Goal: Download file/media

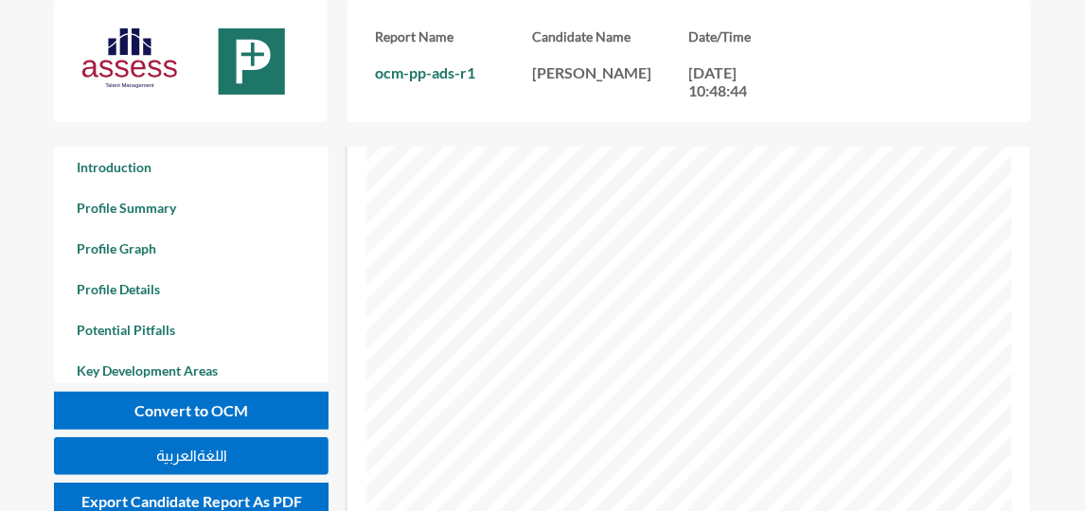
scroll to position [1808, 0]
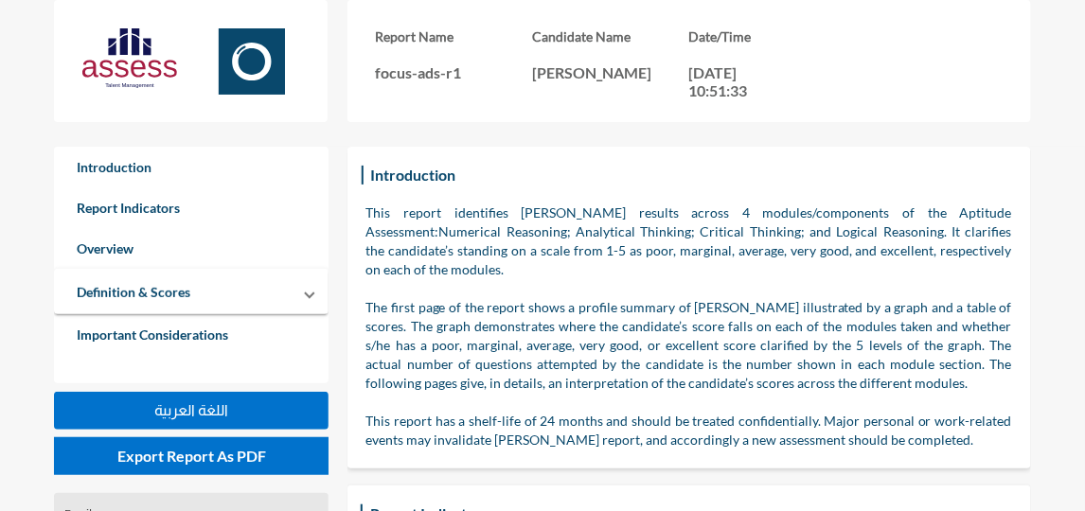
scroll to position [510, 1085]
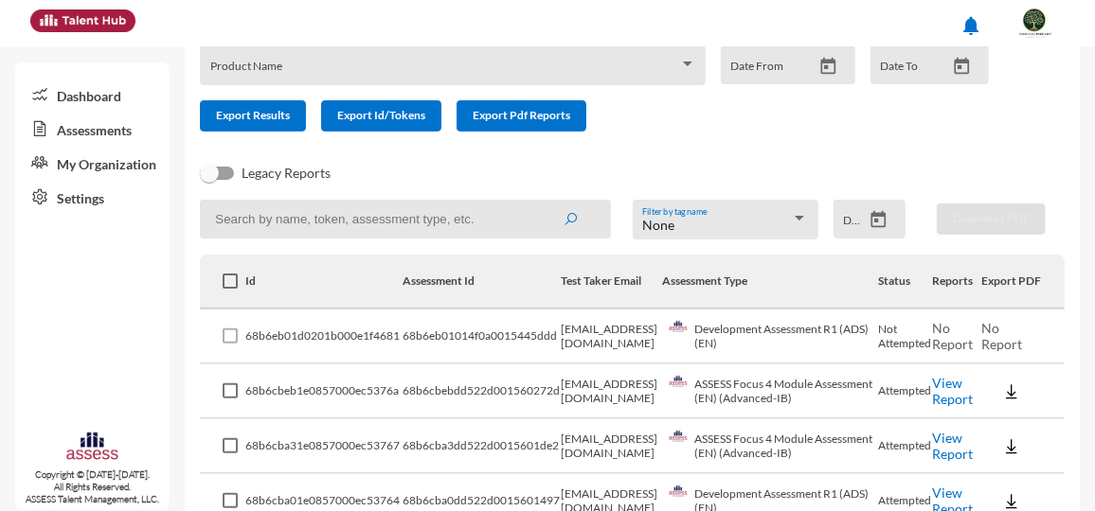
scroll to position [171, 0]
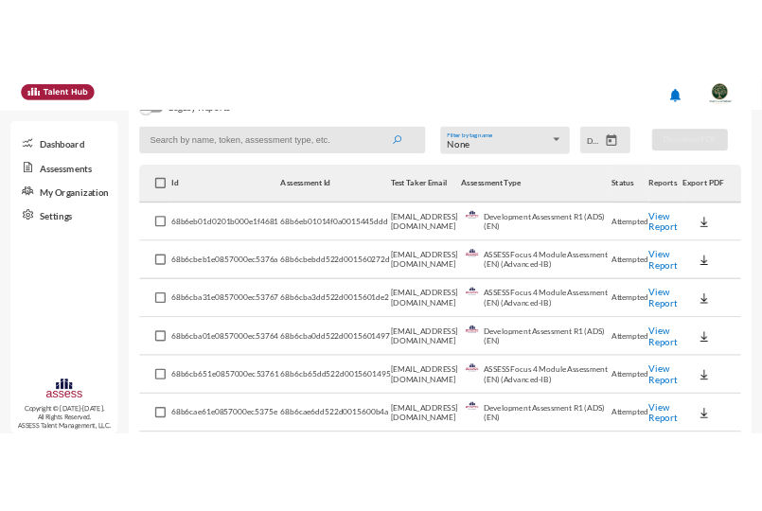
scroll to position [258, 0]
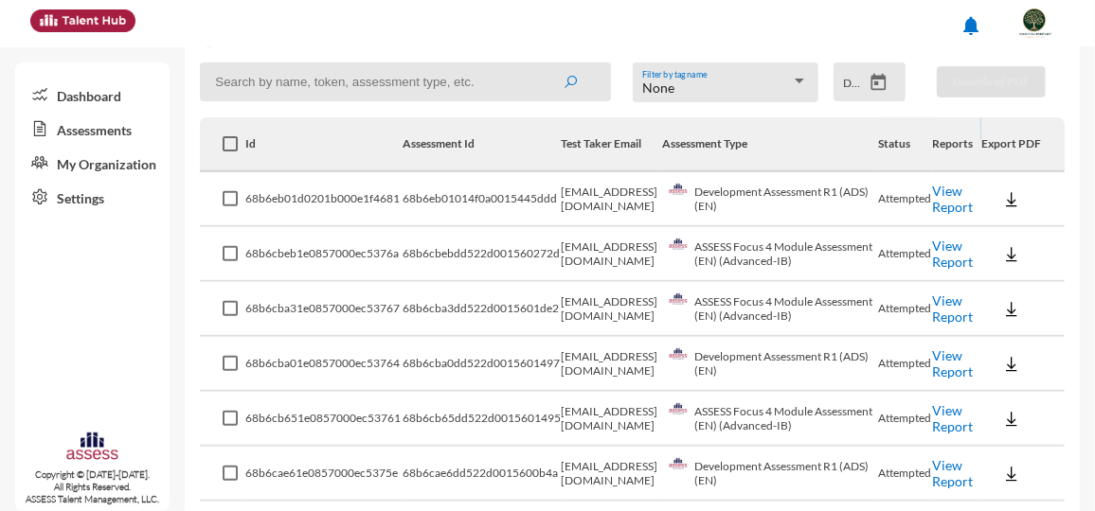
click at [1007, 201] on img at bounding box center [1011, 199] width 19 height 19
click at [1012, 239] on button "OCM / EN" at bounding box center [1033, 235] width 122 height 36
click at [1003, 202] on img at bounding box center [1011, 199] width 19 height 19
click at [1030, 302] on button "Personality / EN" at bounding box center [1033, 307] width 122 height 36
click at [1003, 262] on img at bounding box center [1011, 254] width 19 height 19
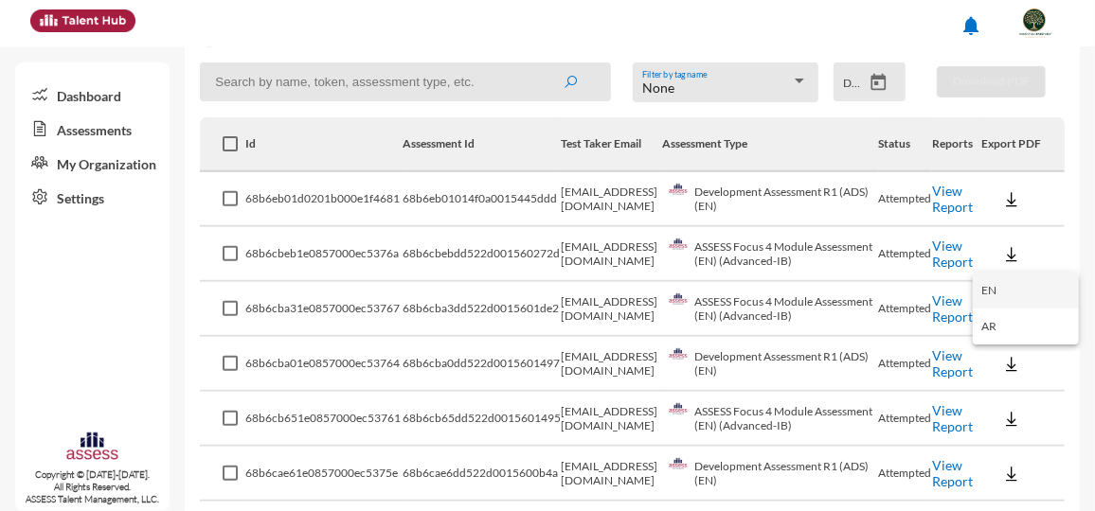
click at [1008, 287] on button "EN" at bounding box center [1025, 291] width 106 height 36
click at [1005, 310] on img at bounding box center [1011, 309] width 19 height 19
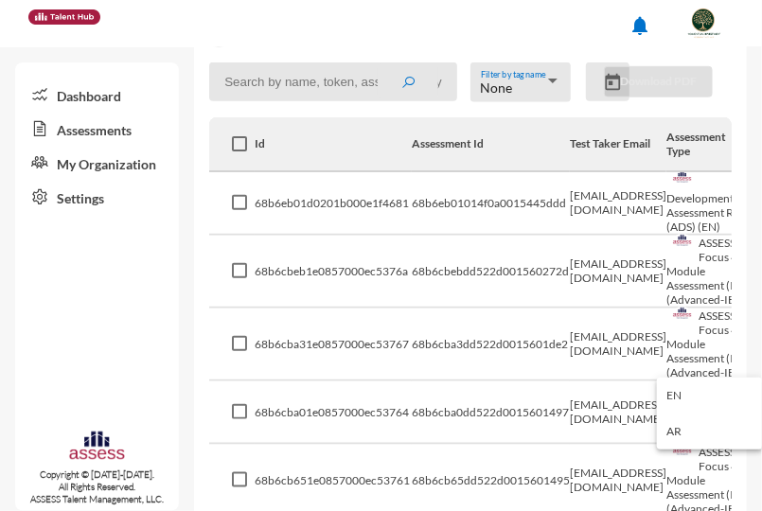
click at [637, 307] on div at bounding box center [381, 255] width 762 height 511
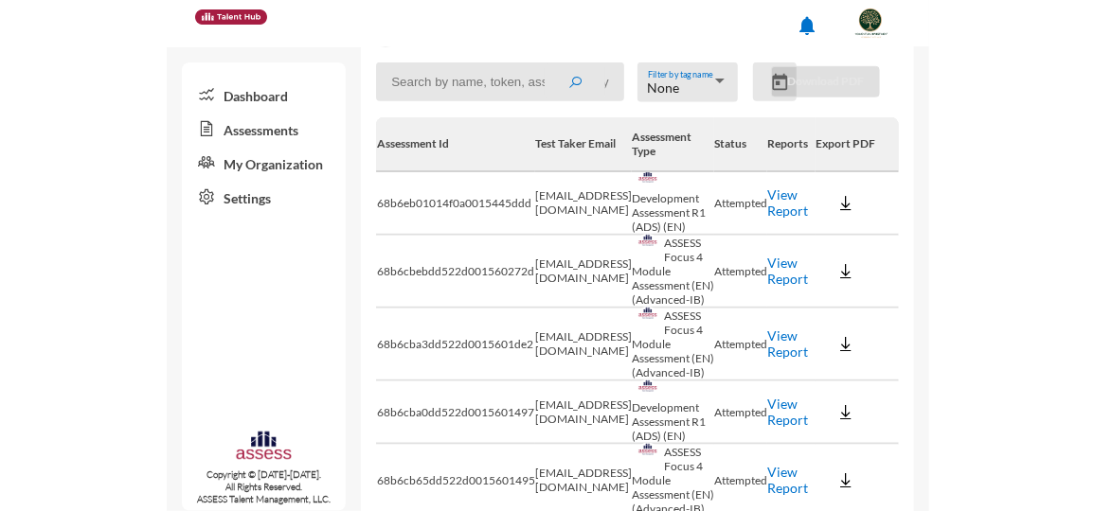
scroll to position [0, 0]
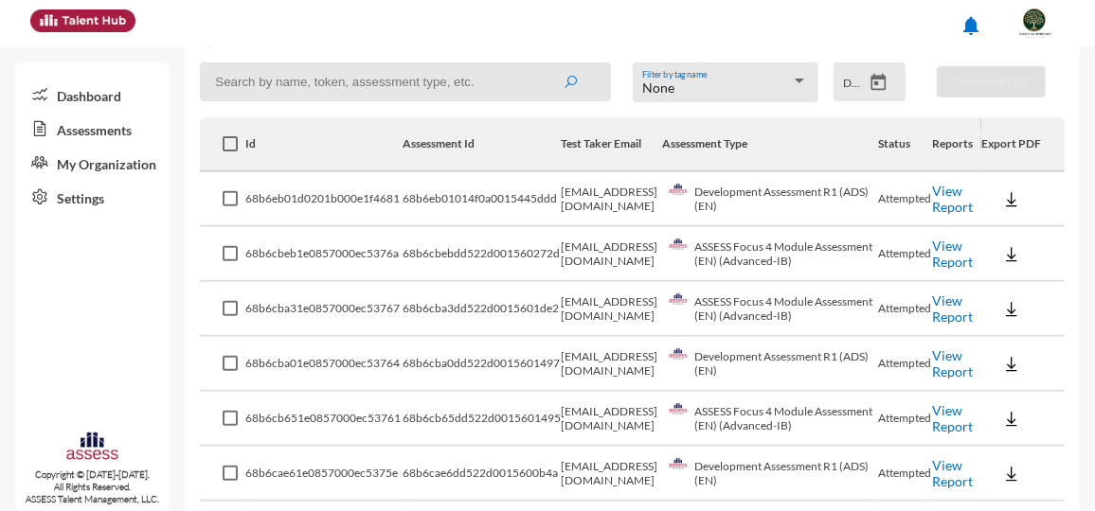
click at [1002, 318] on img at bounding box center [1011, 309] width 19 height 19
click at [1001, 345] on button "EN" at bounding box center [1025, 348] width 106 height 36
click at [1009, 365] on img at bounding box center [1011, 364] width 19 height 19
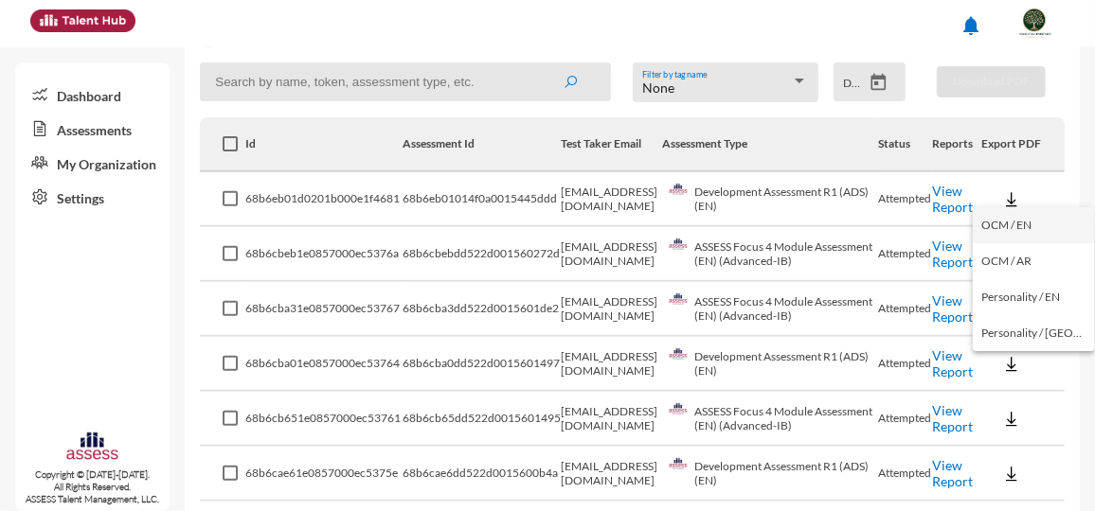
click at [1026, 223] on button "OCM / EN" at bounding box center [1033, 225] width 122 height 36
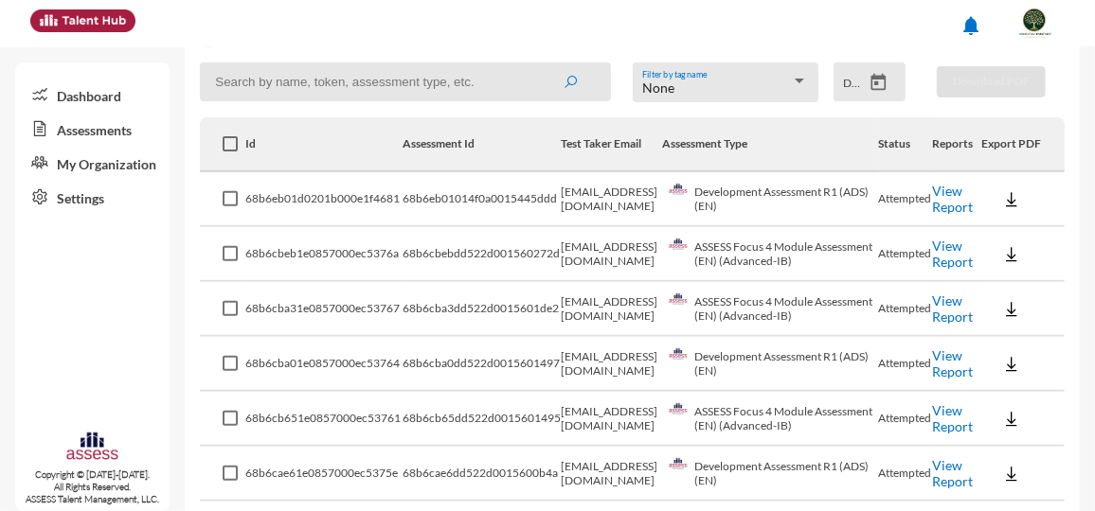
click at [1009, 369] on img at bounding box center [1011, 364] width 19 height 19
click at [1042, 372] on div at bounding box center [547, 255] width 1095 height 511
click at [1002, 366] on img at bounding box center [1011, 364] width 19 height 19
click at [1031, 297] on button "Personality / EN" at bounding box center [1033, 297] width 122 height 36
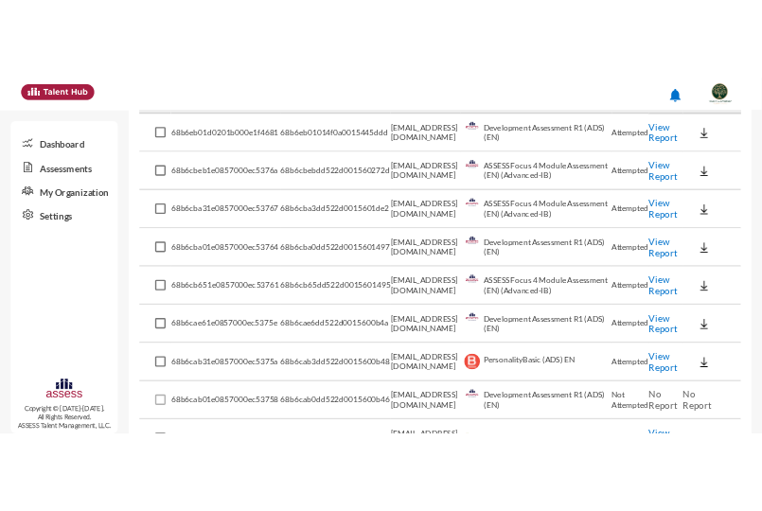
scroll to position [430, 0]
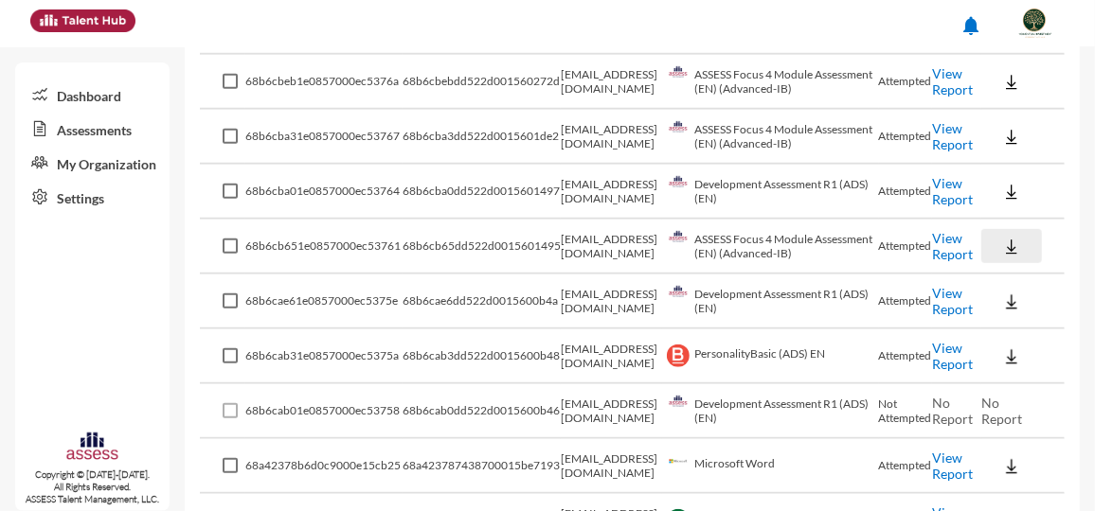
click at [1002, 247] on img at bounding box center [1011, 247] width 19 height 19
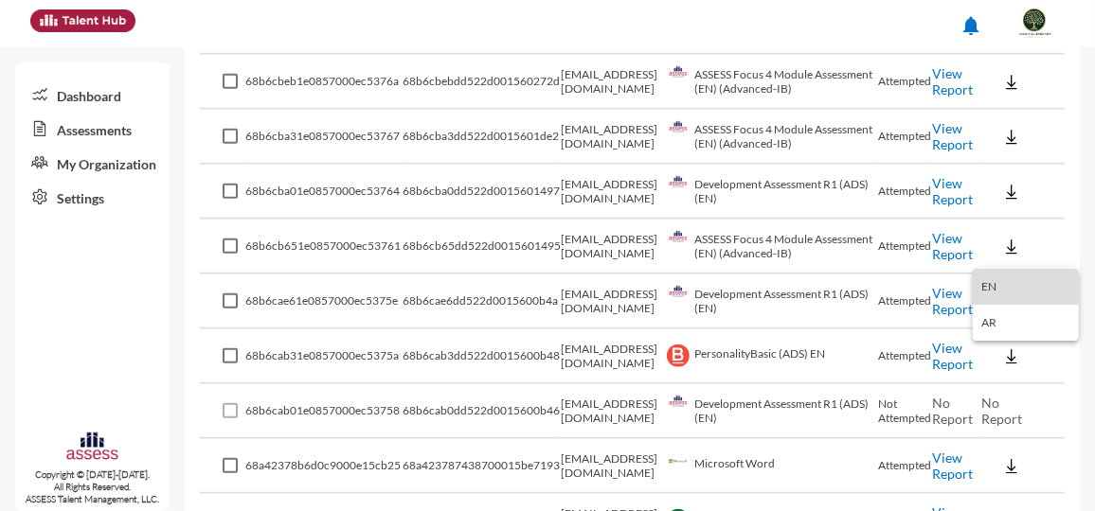
click at [1001, 288] on button "EN" at bounding box center [1025, 287] width 106 height 36
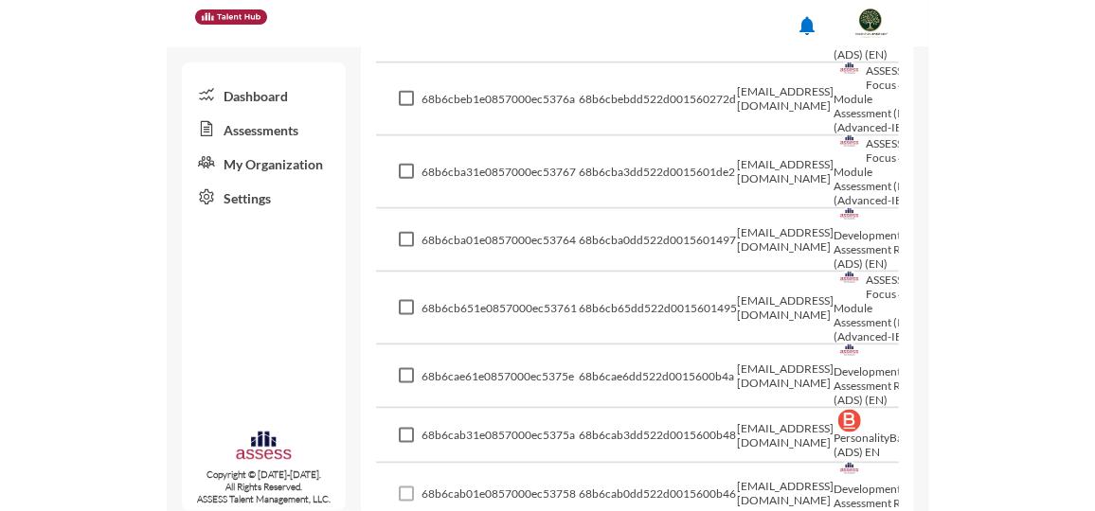
scroll to position [434, 0]
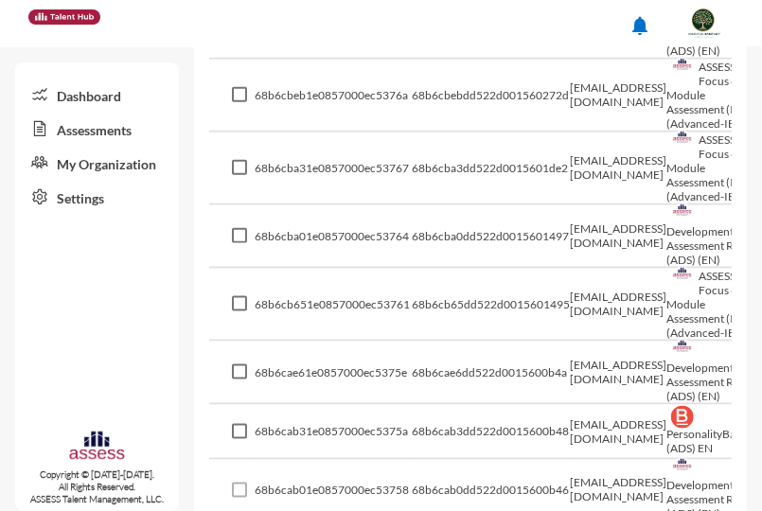
click at [637, 312] on td "[EMAIL_ADDRESS][DOMAIN_NAME]" at bounding box center [618, 305] width 97 height 73
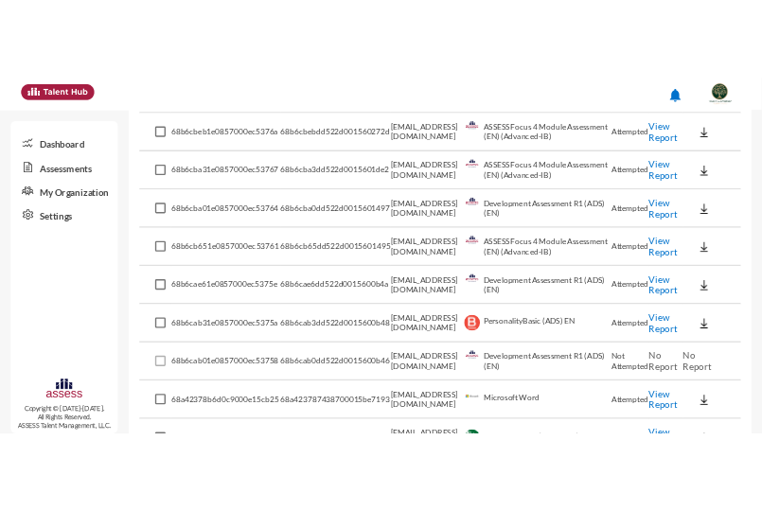
scroll to position [430, 0]
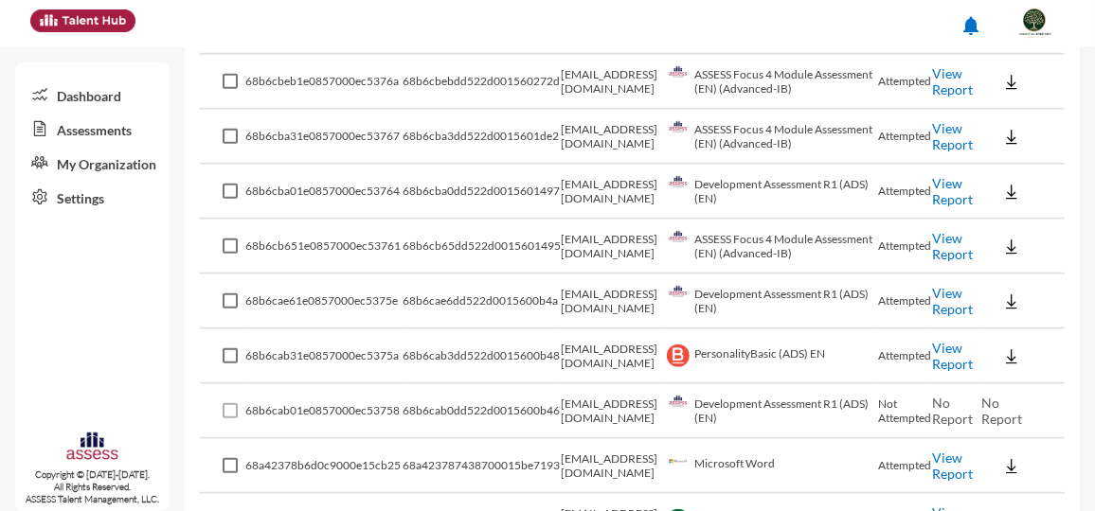
click at [1003, 366] on img at bounding box center [1011, 356] width 19 height 19
click at [997, 301] on div at bounding box center [547, 255] width 1095 height 511
click at [1002, 301] on img at bounding box center [1011, 302] width 19 height 19
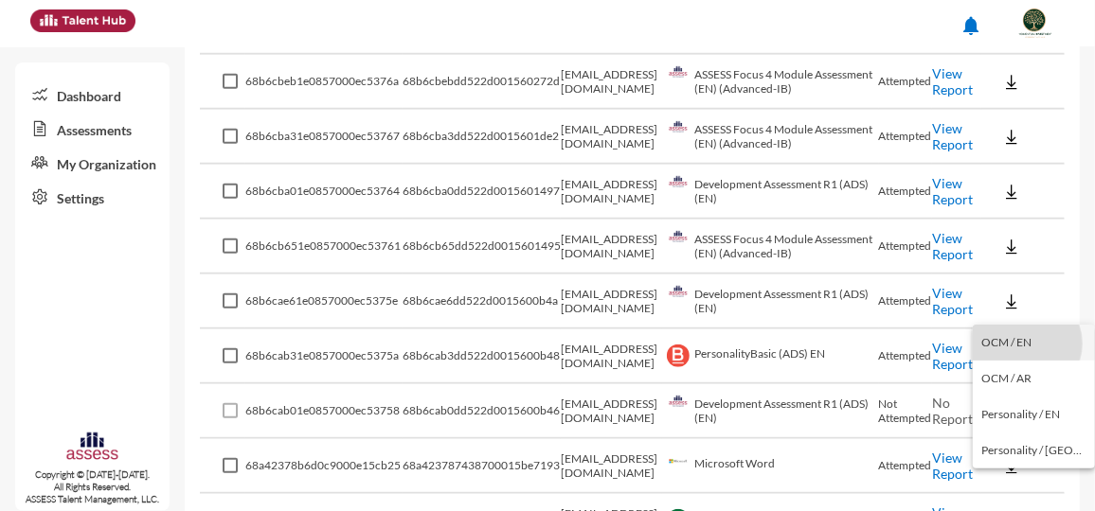
click at [1025, 344] on button "OCM / EN" at bounding box center [1033, 343] width 122 height 36
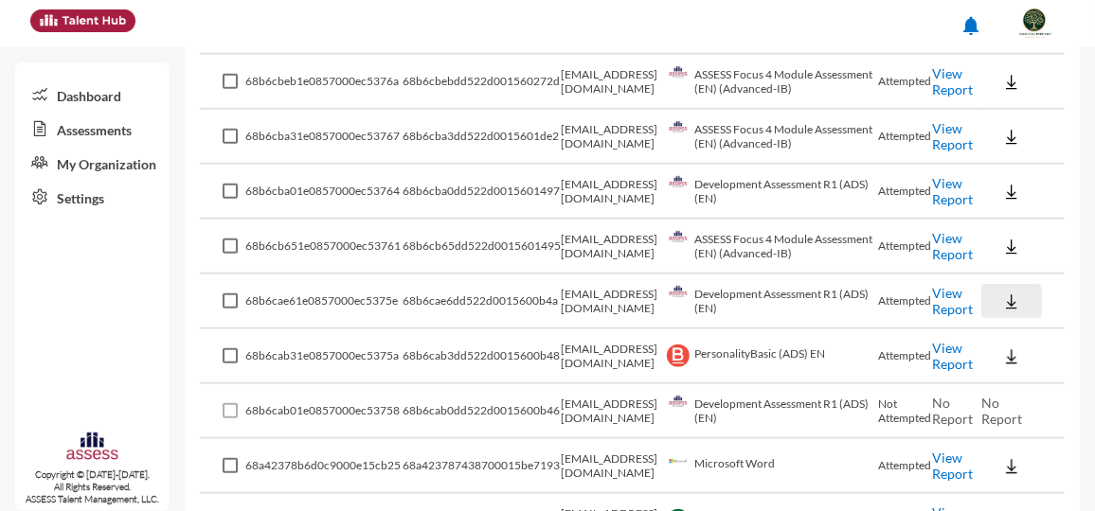
click at [1002, 312] on img at bounding box center [1011, 302] width 19 height 19
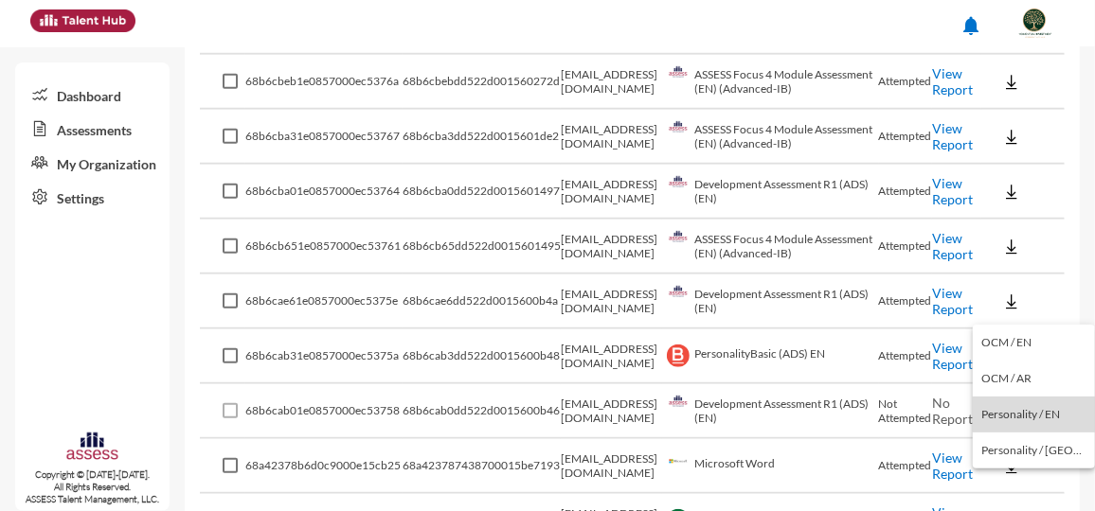
click at [1039, 419] on button "Personality / EN" at bounding box center [1033, 415] width 122 height 36
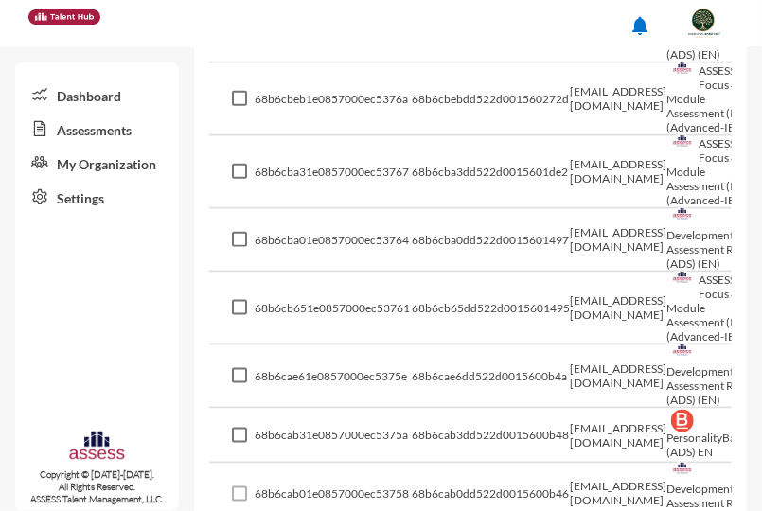
scroll to position [434, 0]
